Goal: Task Accomplishment & Management: Complete application form

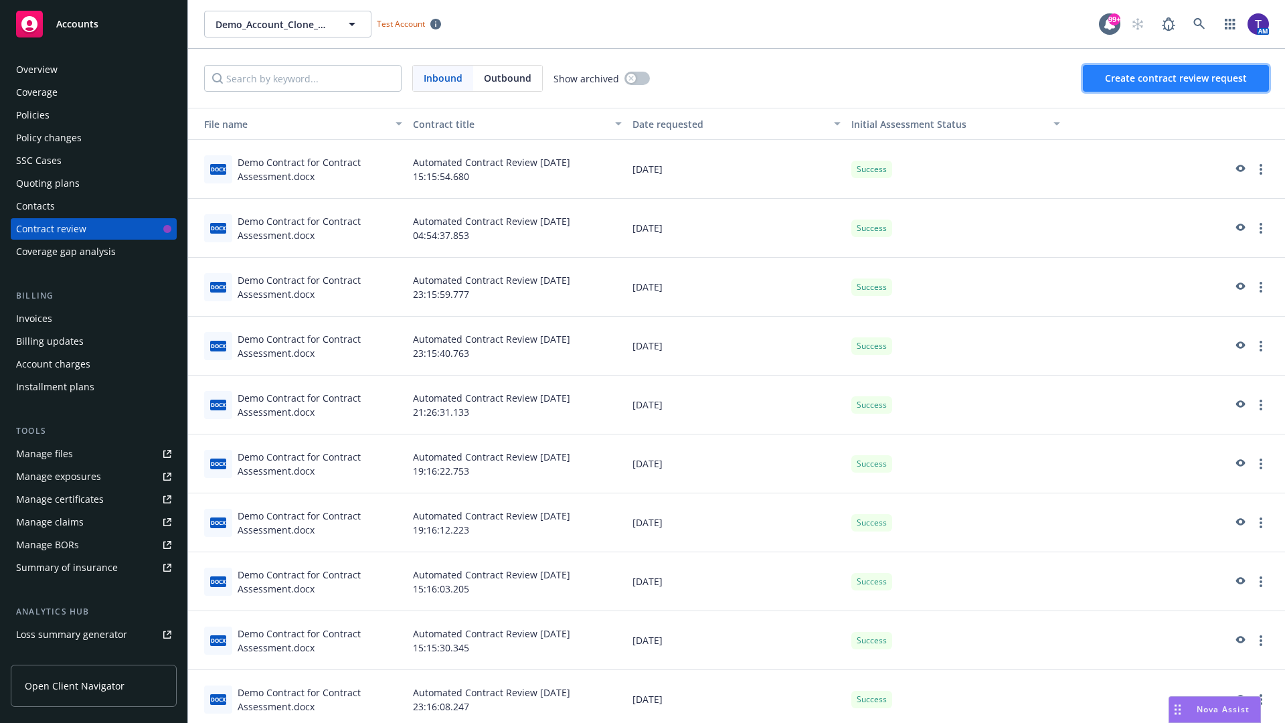
click at [1177, 78] on span "Create contract review request" at bounding box center [1176, 78] width 142 height 13
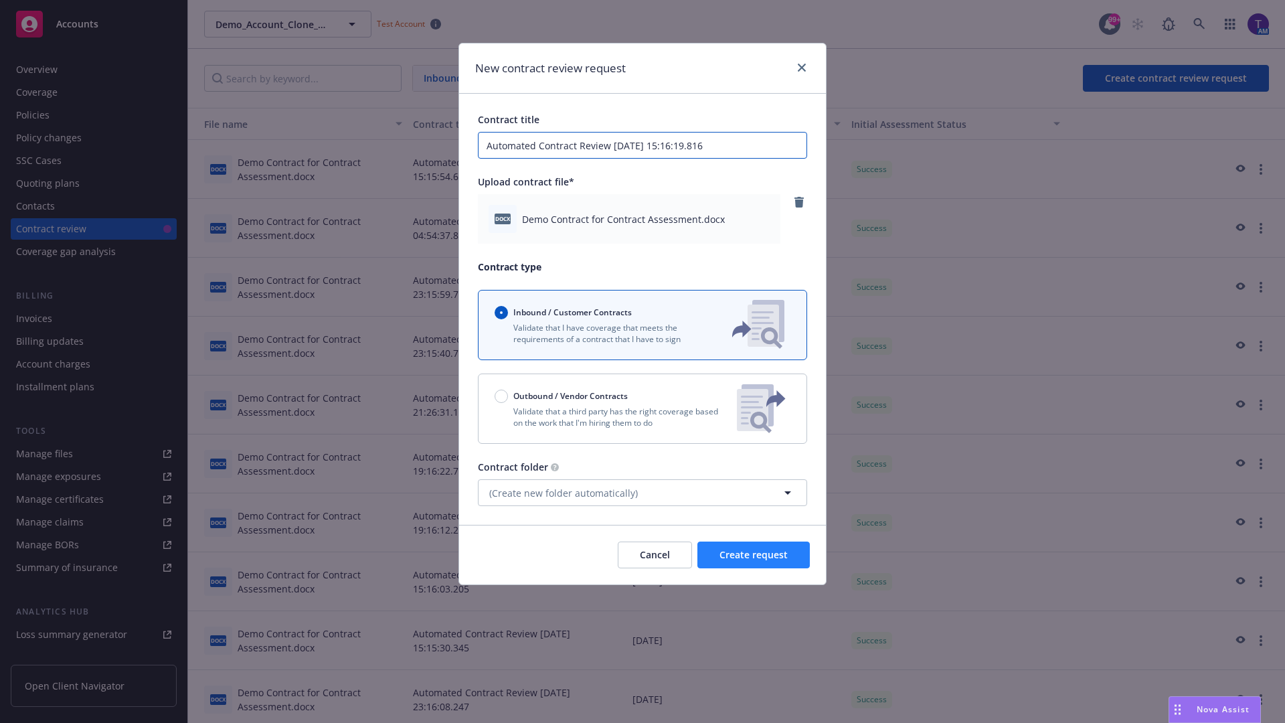
type input "Automated Contract Review 08-28-2025 15:16:19.816"
click at [754, 555] on span "Create request" at bounding box center [754, 554] width 68 height 13
